Goal: Navigation & Orientation: Find specific page/section

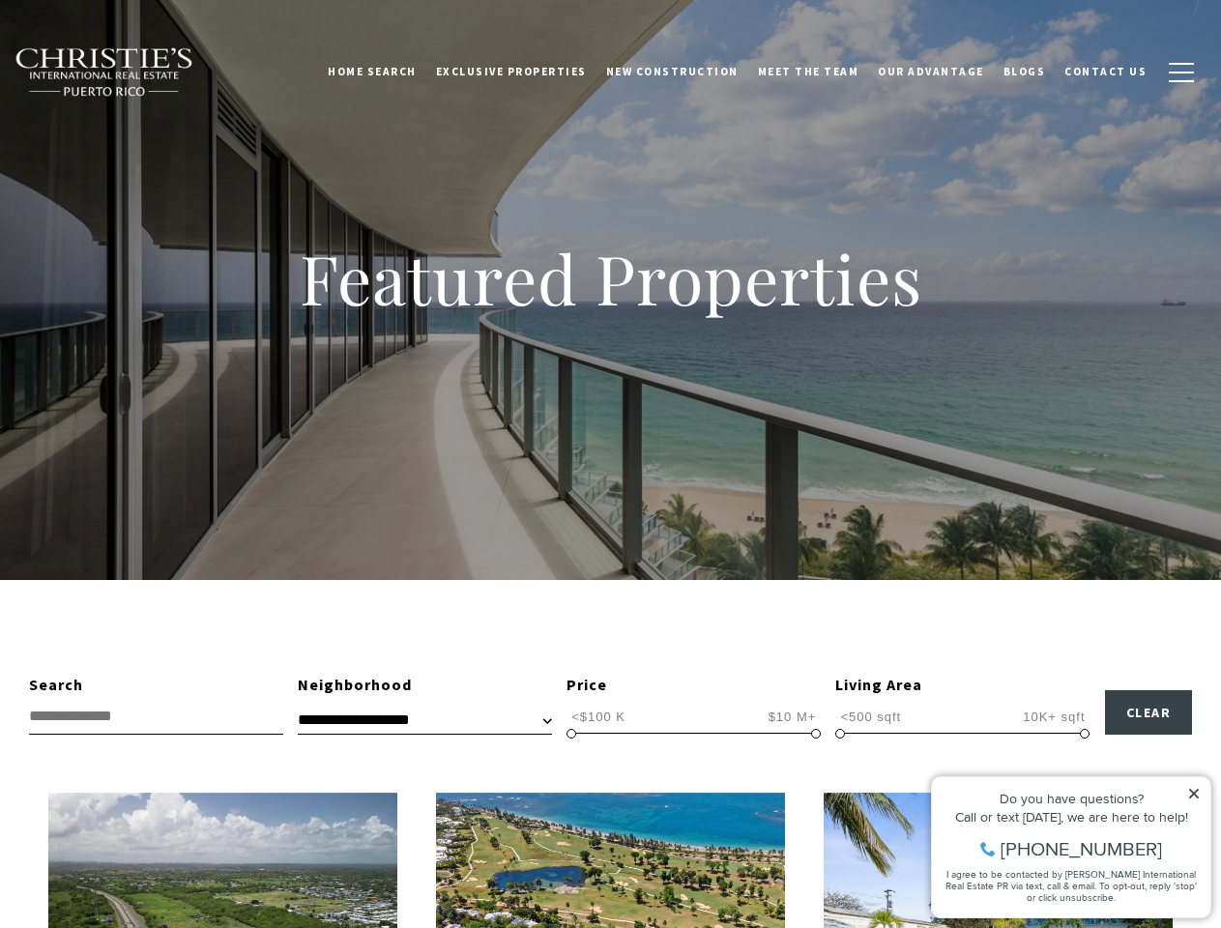
click at [610, 464] on div "Featured Properties" at bounding box center [610, 290] width 1221 height 580
click at [400, 72] on link "Home Search" at bounding box center [372, 71] width 108 height 48
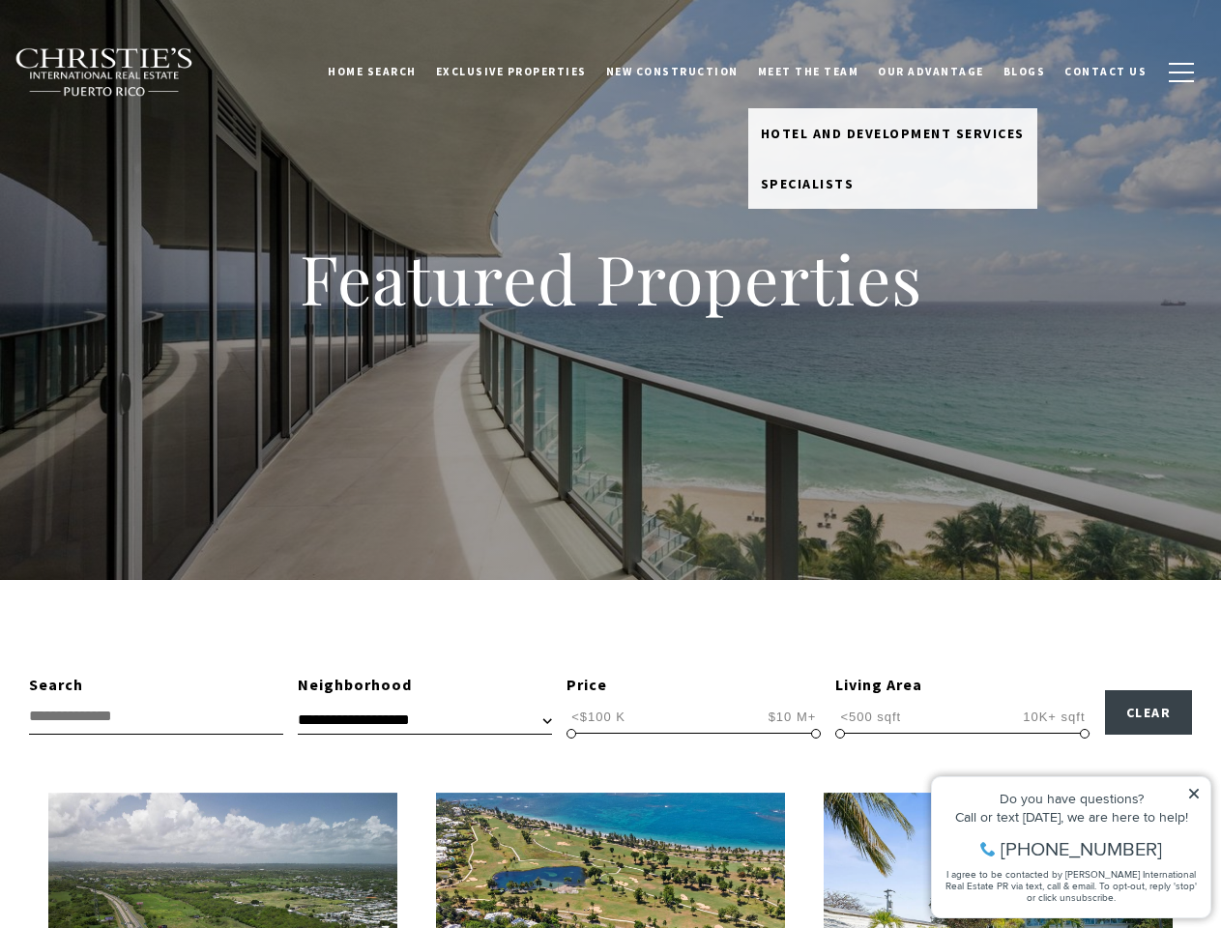
click at [822, 72] on link "Meet the Team" at bounding box center [808, 71] width 121 height 48
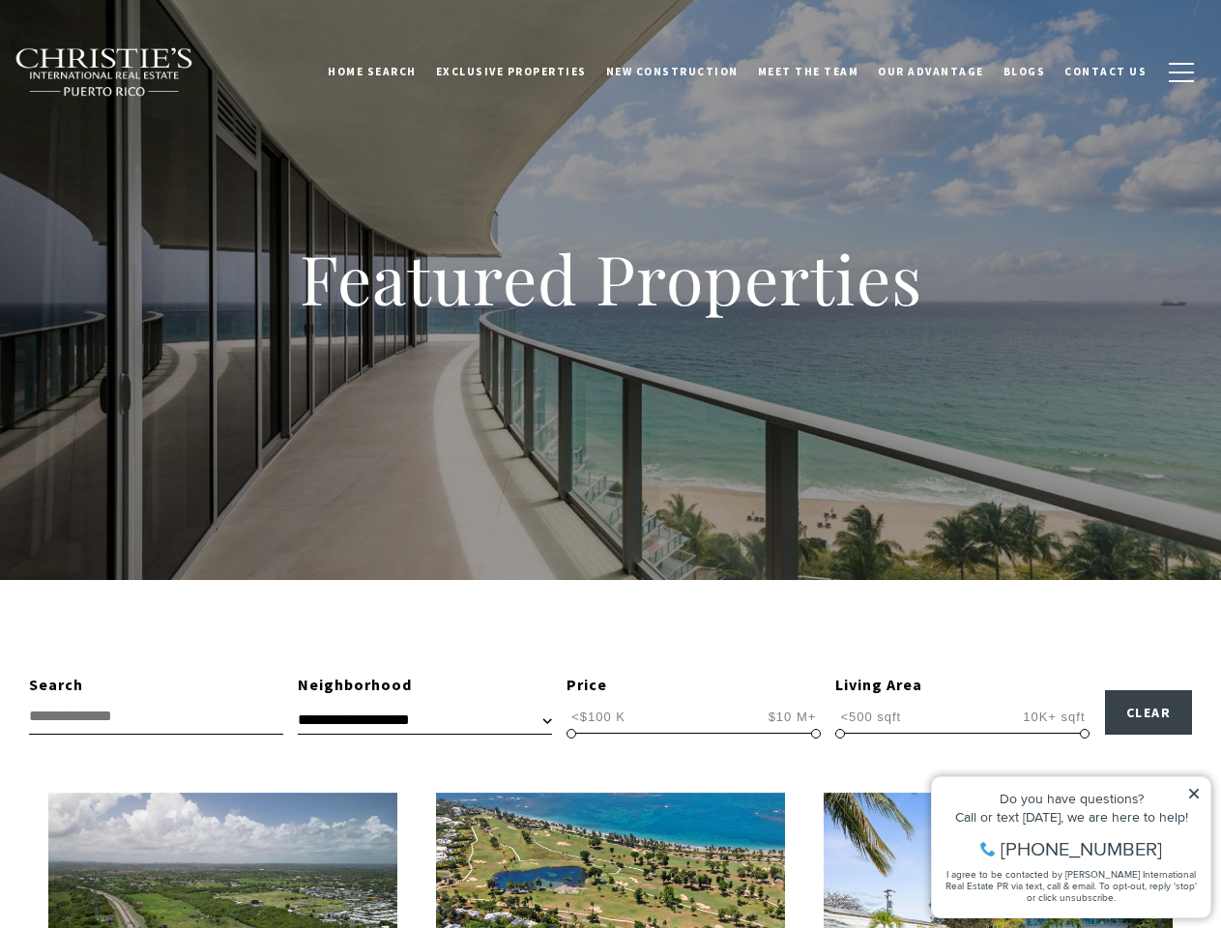
click at [1181, 72] on span "button" at bounding box center [1180, 73] width 25 height 2
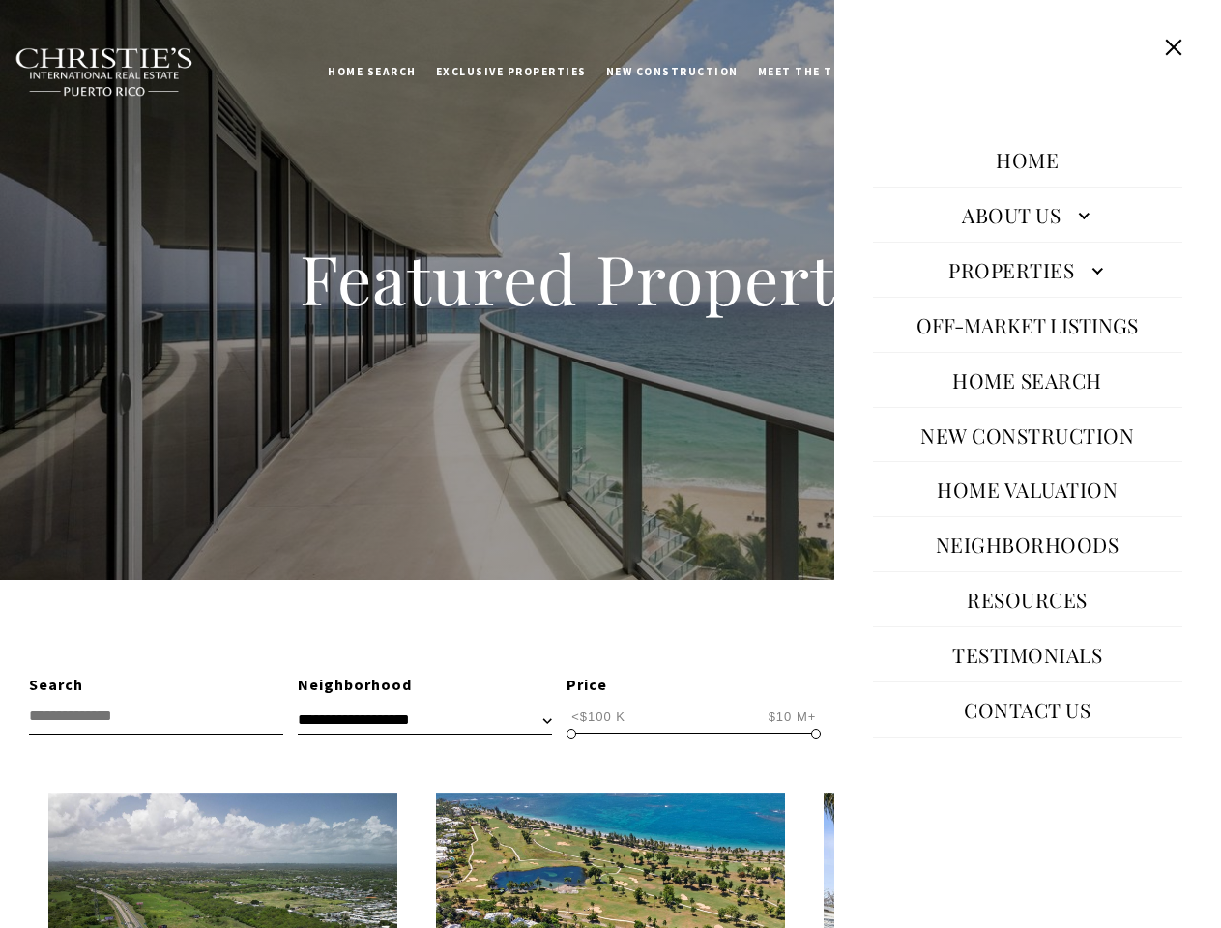
click at [598, 716] on span "<$100 K" at bounding box center [598, 716] width 64 height 18
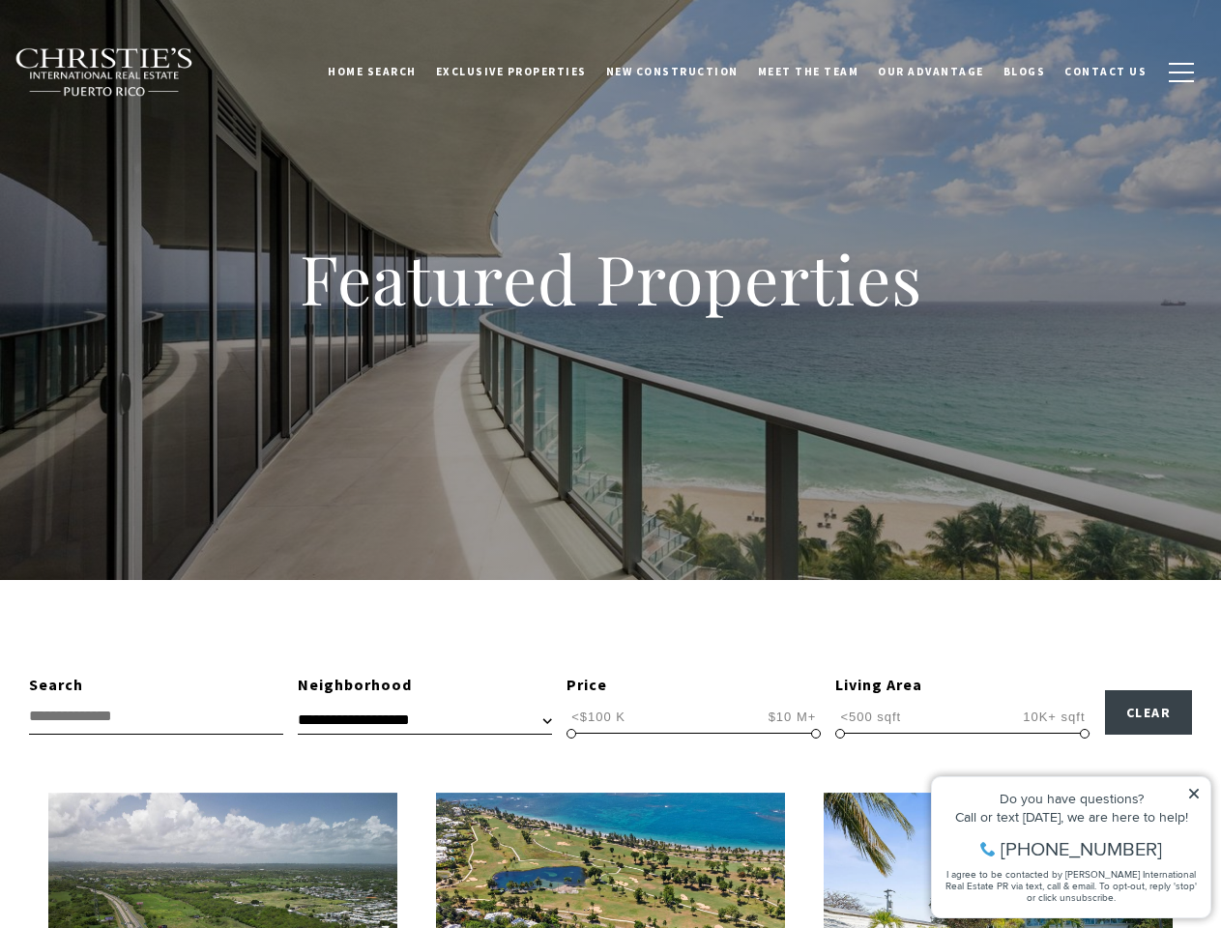
click at [792, 716] on span "$10 M+" at bounding box center [793, 716] width 58 height 18
click at [571, 734] on span at bounding box center [571, 734] width 10 height 10
click at [816, 734] on span at bounding box center [816, 734] width 10 height 10
click at [870, 716] on span "<500 sqft" at bounding box center [870, 716] width 71 height 18
click at [1053, 716] on span "10K+ sqft" at bounding box center [1054, 716] width 72 height 18
